Goal: Book appointment/travel/reservation: Book appointment/travel/reservation

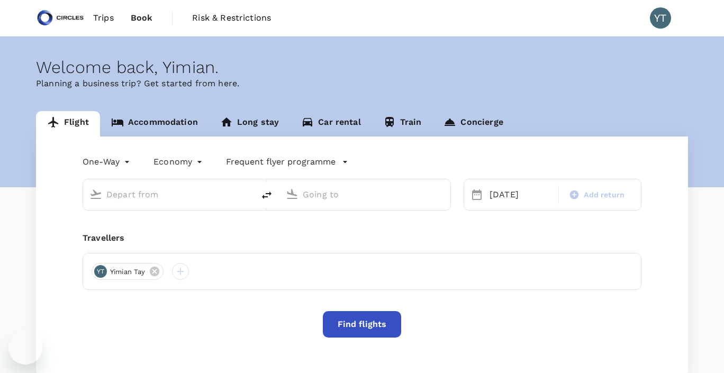
type input "Soekarno-Hatta Intl (CGK)"
type input "Singapore Changi (SIN)"
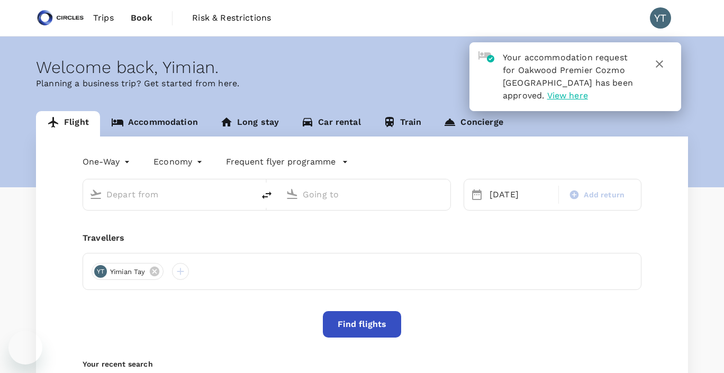
type input "Soekarno-Hatta Intl (CGK)"
type input "Singapore Changi (SIN)"
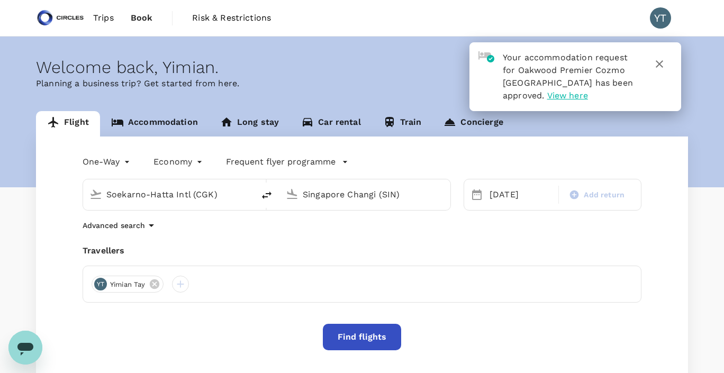
click at [151, 122] on link "Accommodation" at bounding box center [154, 123] width 109 height 25
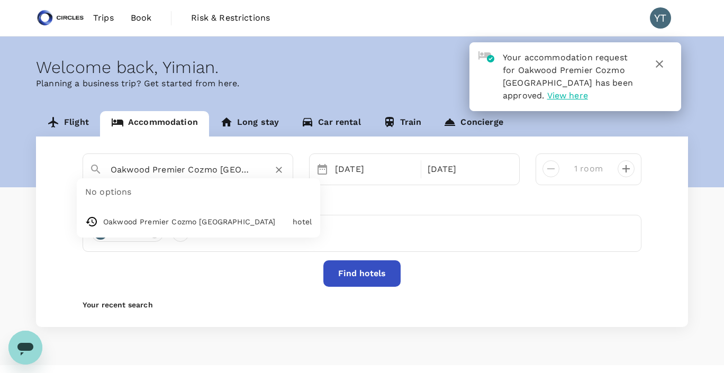
click at [186, 171] on input "Oakwood Premier Cozmo [GEOGRAPHIC_DATA]" at bounding box center [184, 169] width 146 height 16
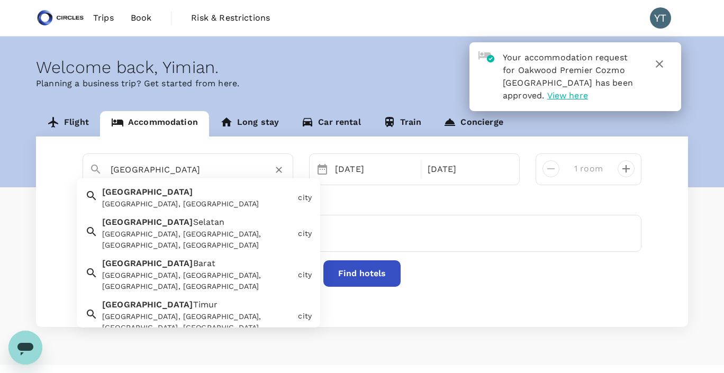
click at [199, 199] on div "[GEOGRAPHIC_DATA], [GEOGRAPHIC_DATA]" at bounding box center [198, 204] width 192 height 11
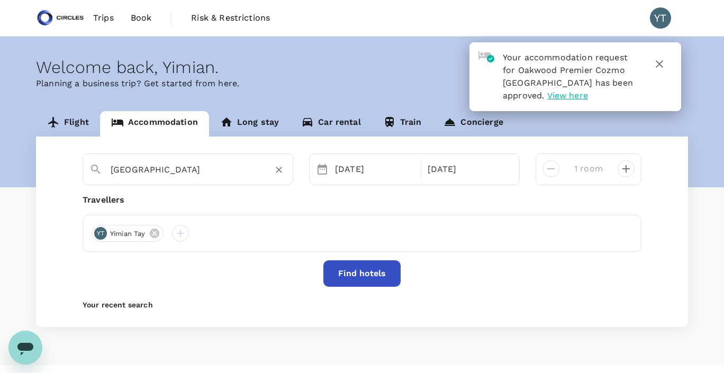
type input "[GEOGRAPHIC_DATA]"
click at [363, 277] on button "Find hotels" at bounding box center [362, 274] width 77 height 26
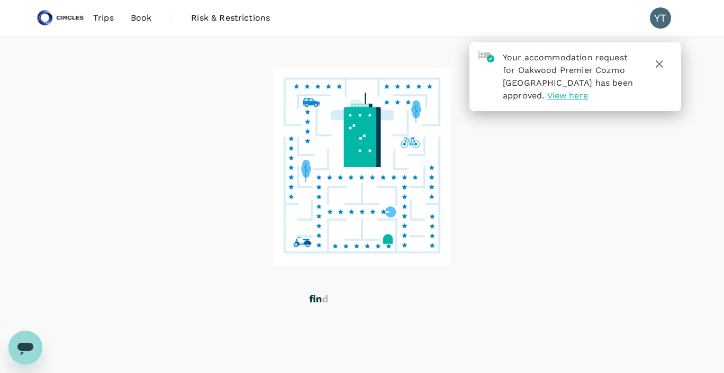
click at [665, 66] on icon "button" at bounding box center [659, 64] width 13 height 13
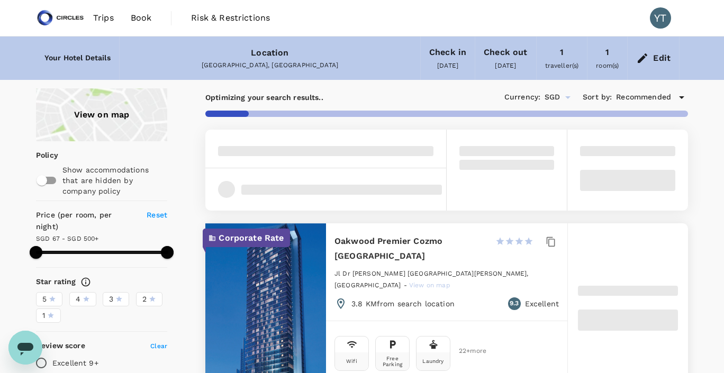
type input "499.62"
type input "14.62"
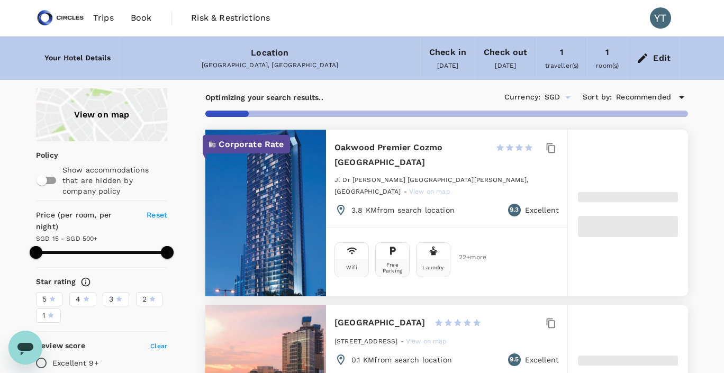
type input "499.58"
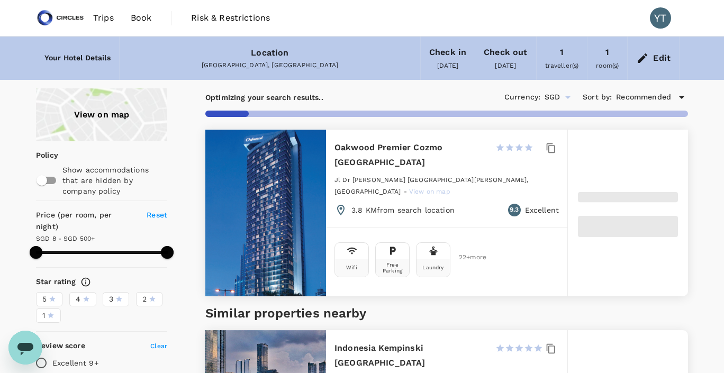
type input "7.58"
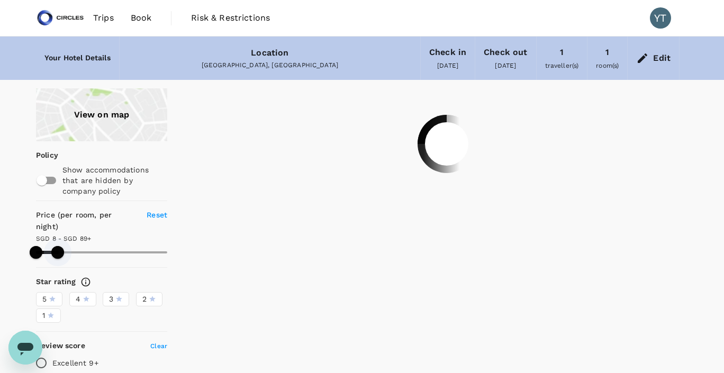
drag, startPoint x: 169, startPoint y: 241, endPoint x: 58, endPoint y: 242, distance: 111.2
click at [58, 246] on span at bounding box center [57, 252] width 13 height 13
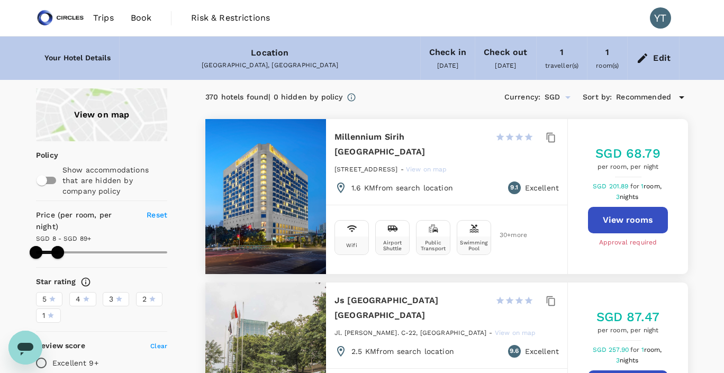
click at [93, 106] on div "View on map" at bounding box center [101, 114] width 131 height 53
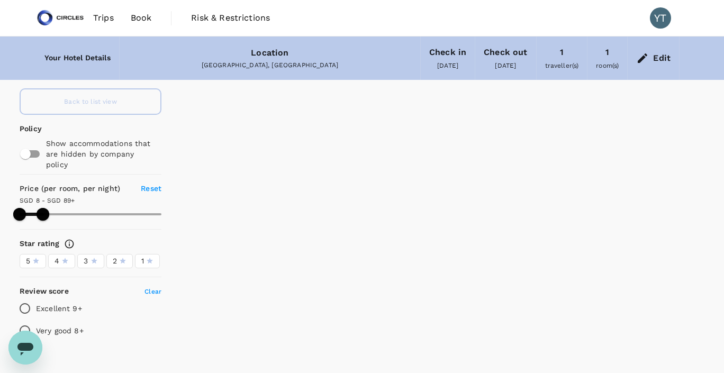
scroll to position [43, 0]
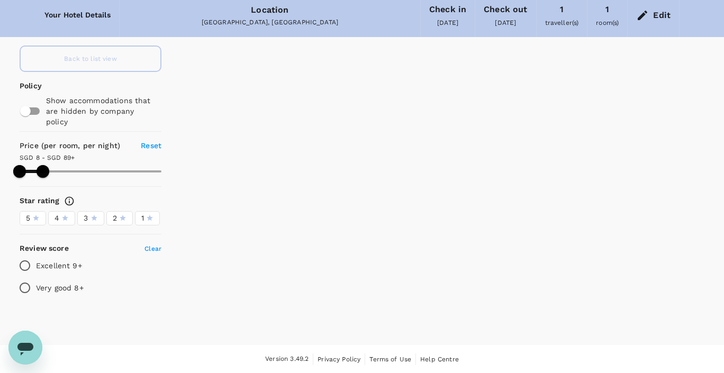
click at [474, 186] on div at bounding box center [589, 246] width 272 height 134
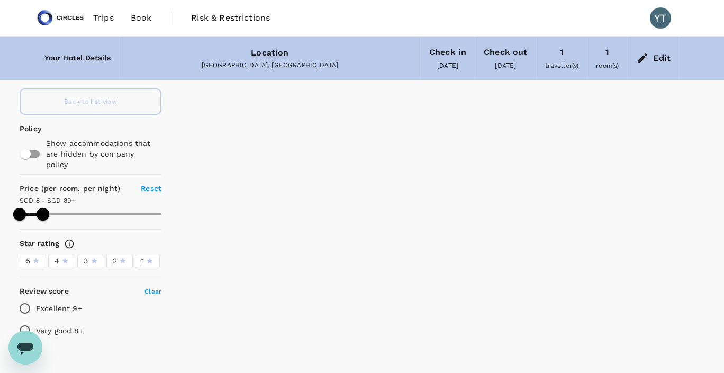
click at [125, 100] on div "Back to list view" at bounding box center [91, 101] width 142 height 26
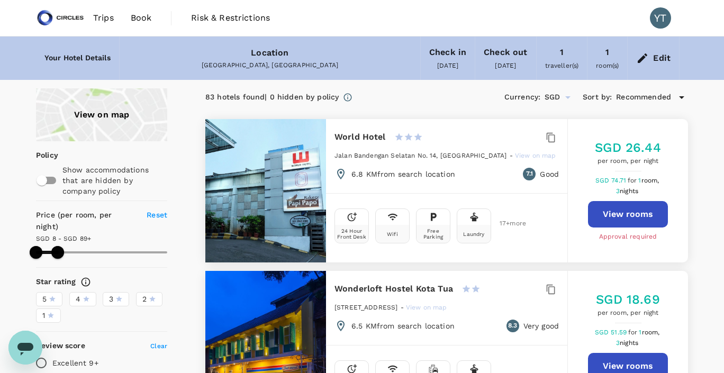
type input "88.58"
